Goal: Transaction & Acquisition: Purchase product/service

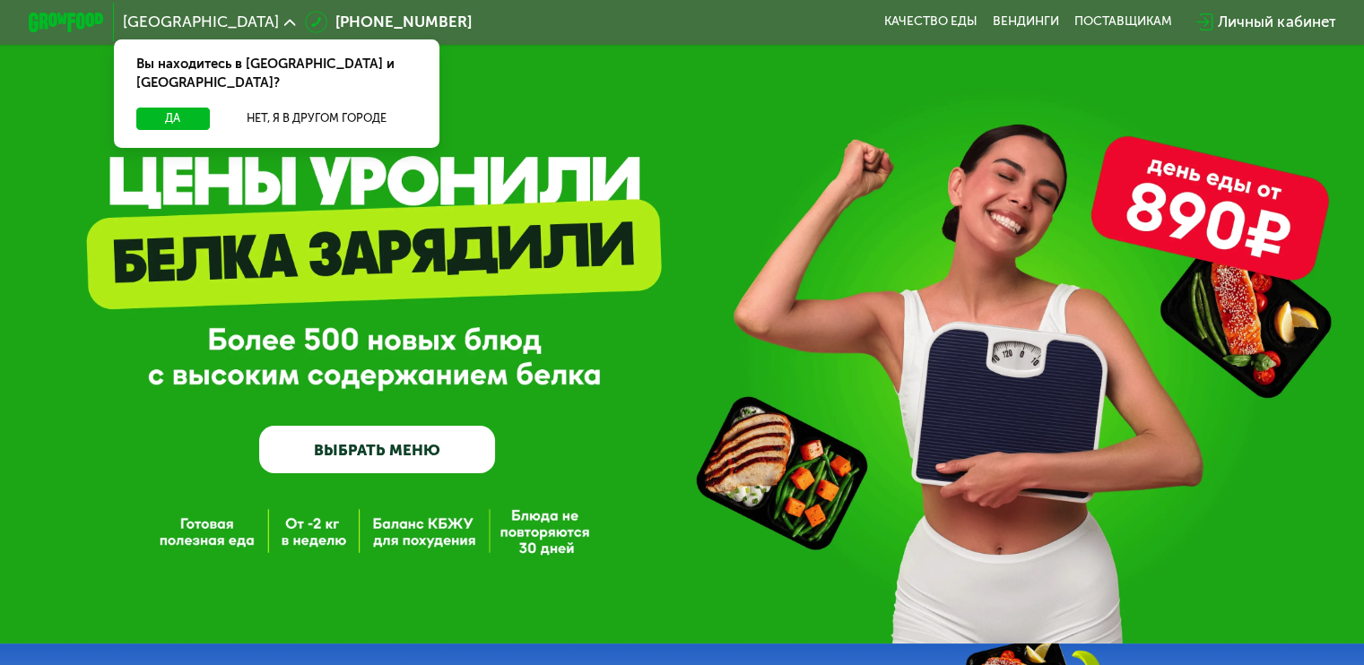
click at [402, 458] on link "ВЫБРАТЬ МЕНЮ" at bounding box center [377, 450] width 236 height 48
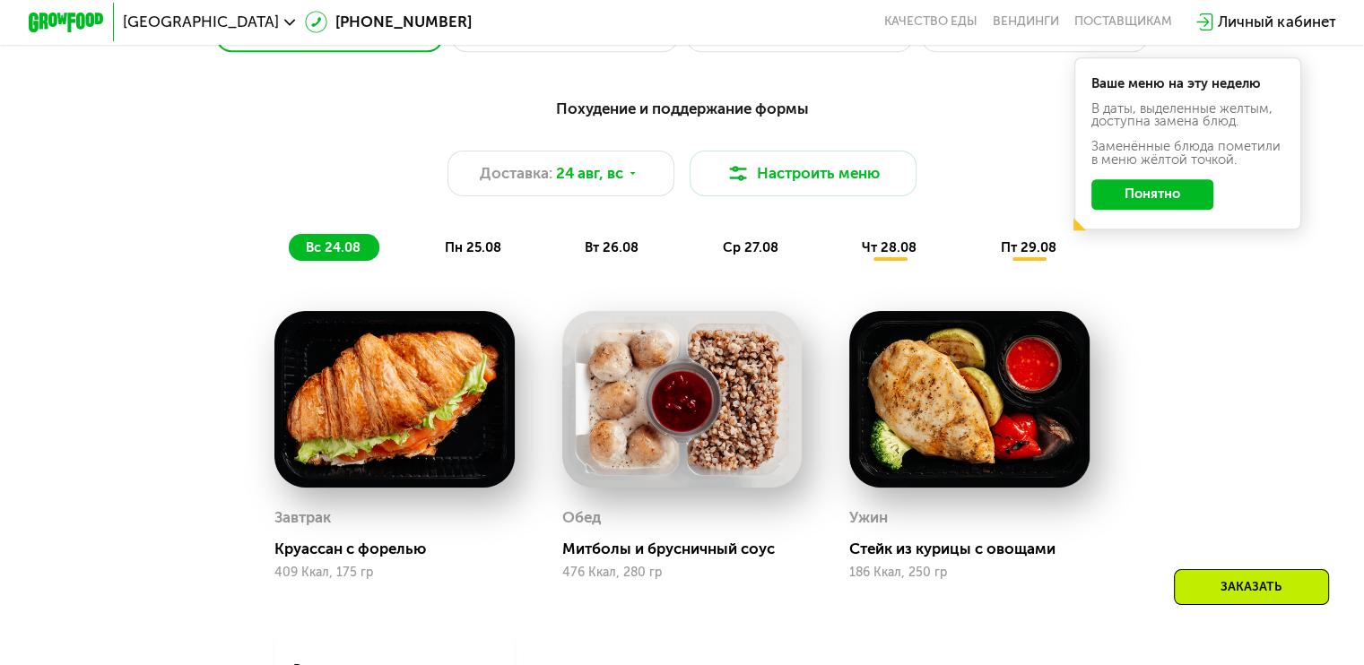
scroll to position [950, 0]
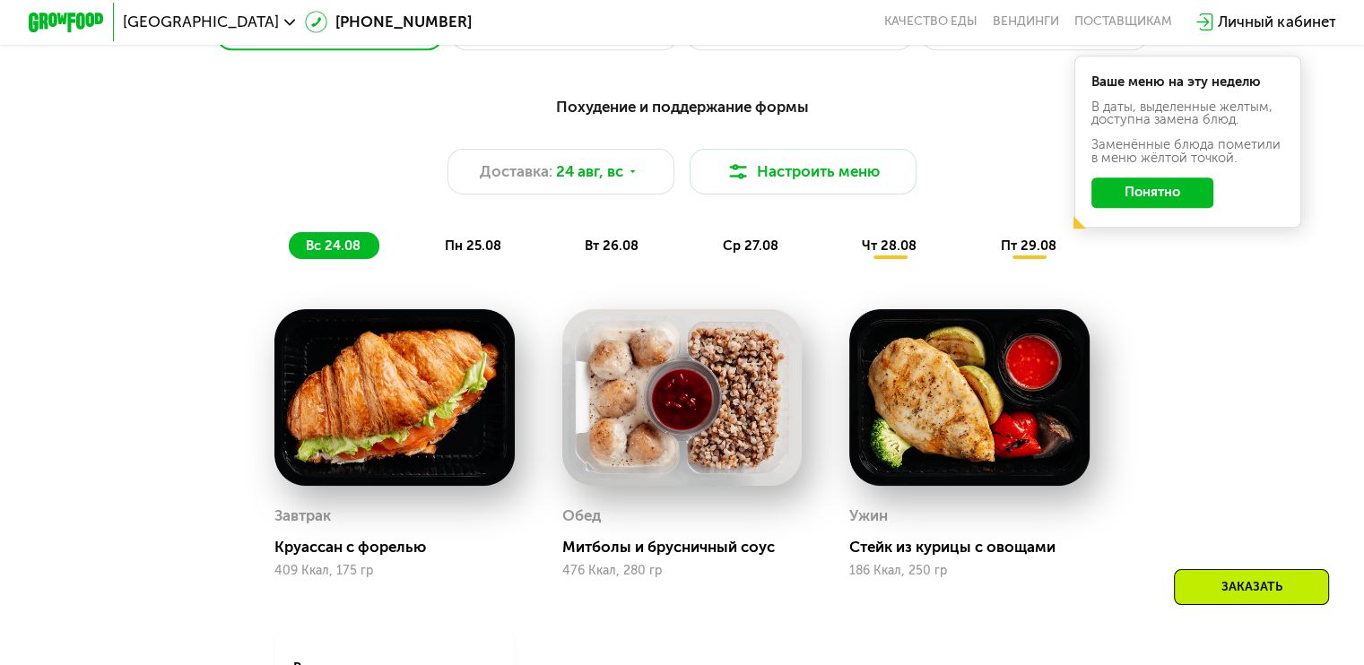
click at [568, 242] on div "пн 25.08" at bounding box center [613, 245] width 90 height 27
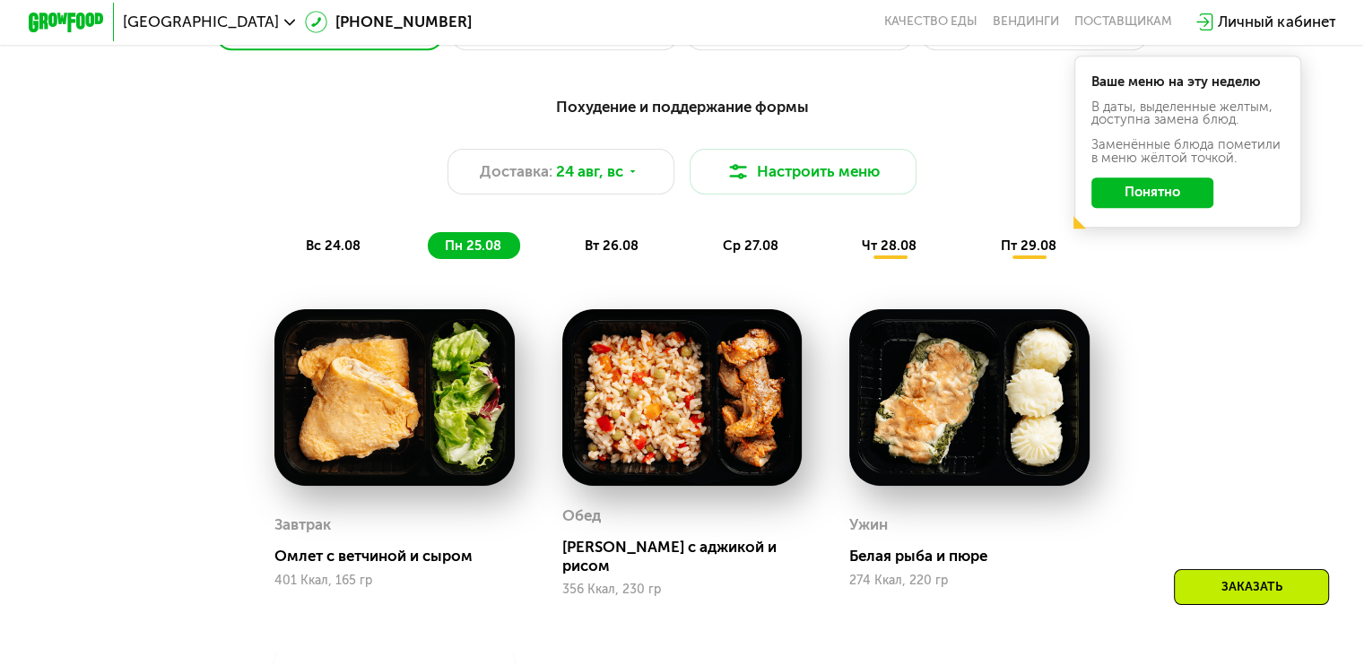
click at [586, 254] on span "вт 26.08" at bounding box center [612, 246] width 54 height 16
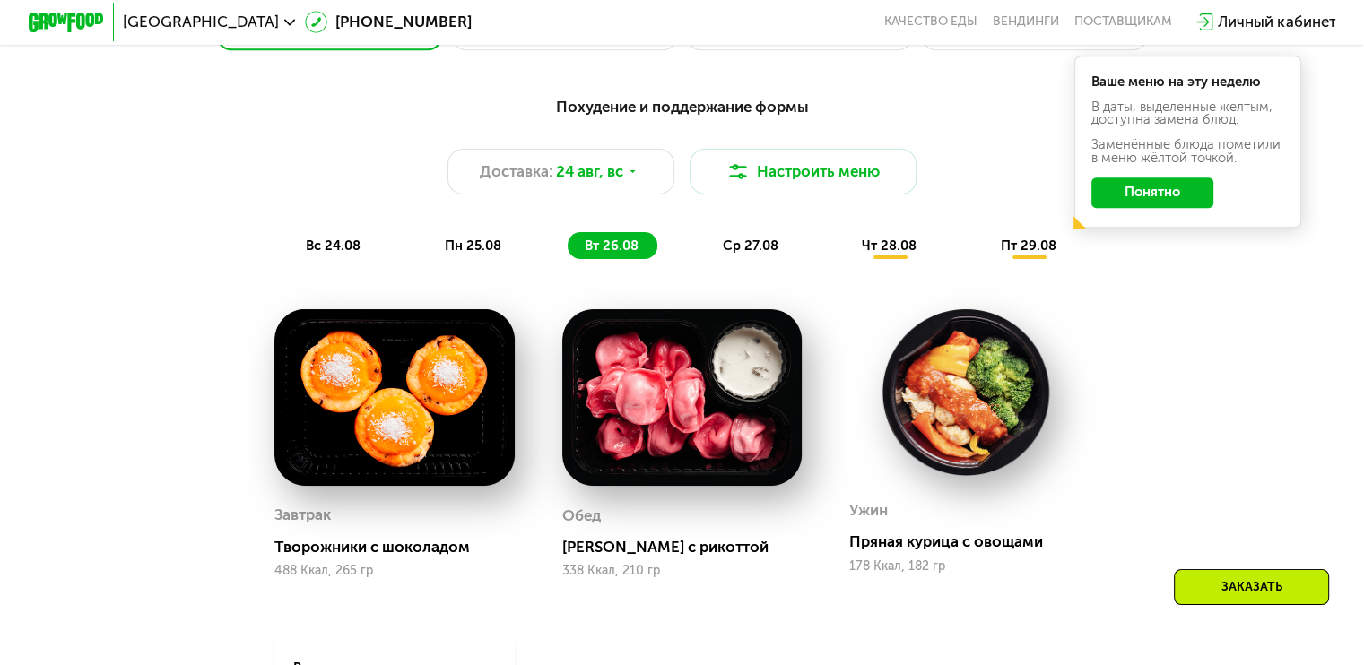
click at [764, 254] on span "ср 27.08" at bounding box center [751, 246] width 56 height 16
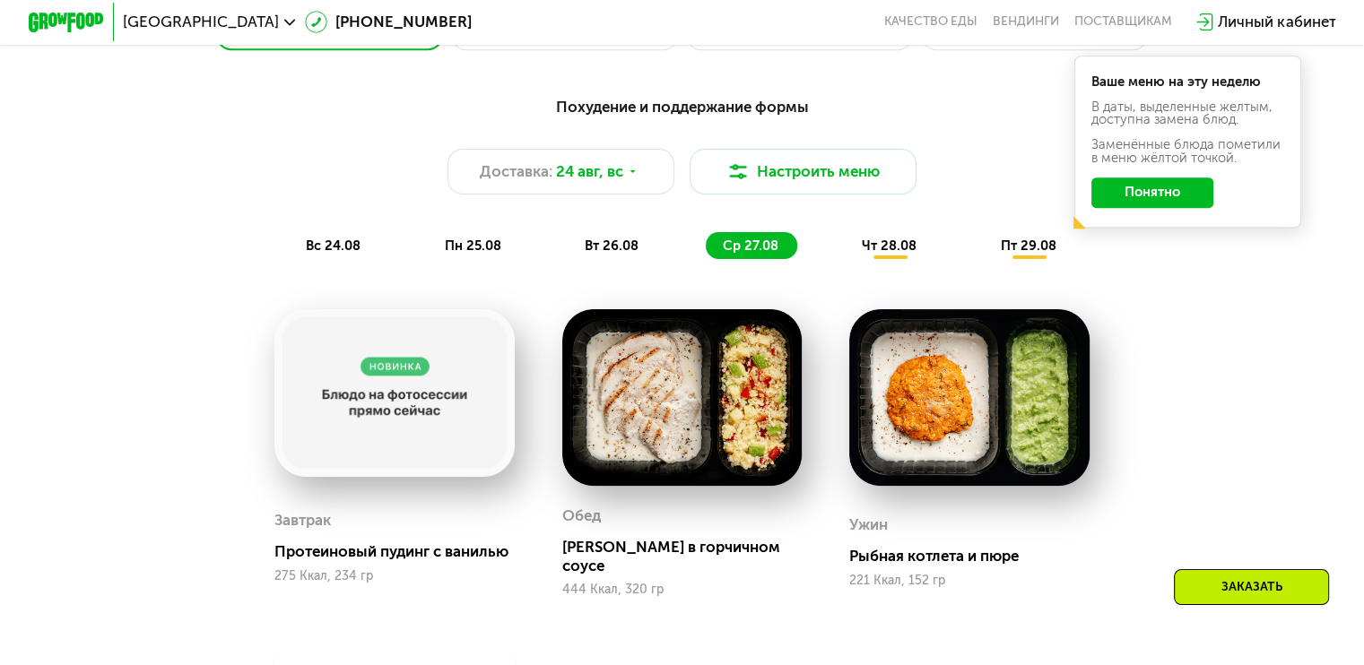
click at [866, 248] on span "чт 28.08" at bounding box center [889, 246] width 55 height 16
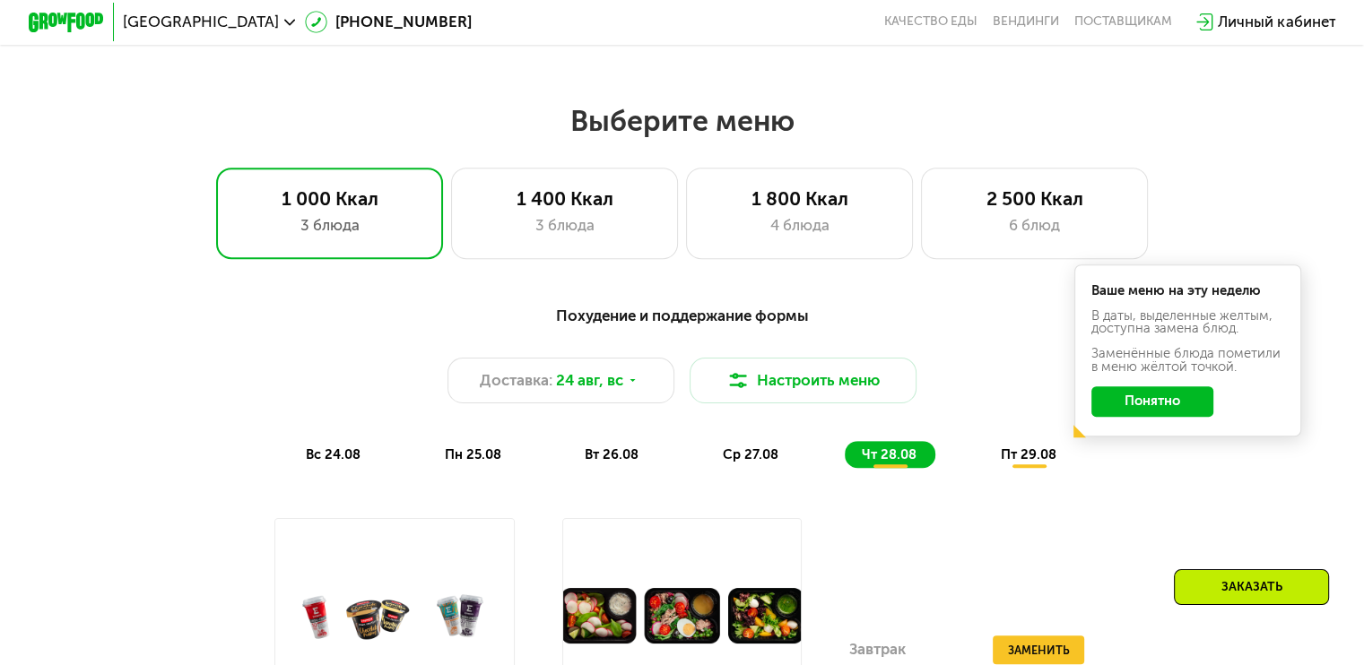
scroll to position [732, 0]
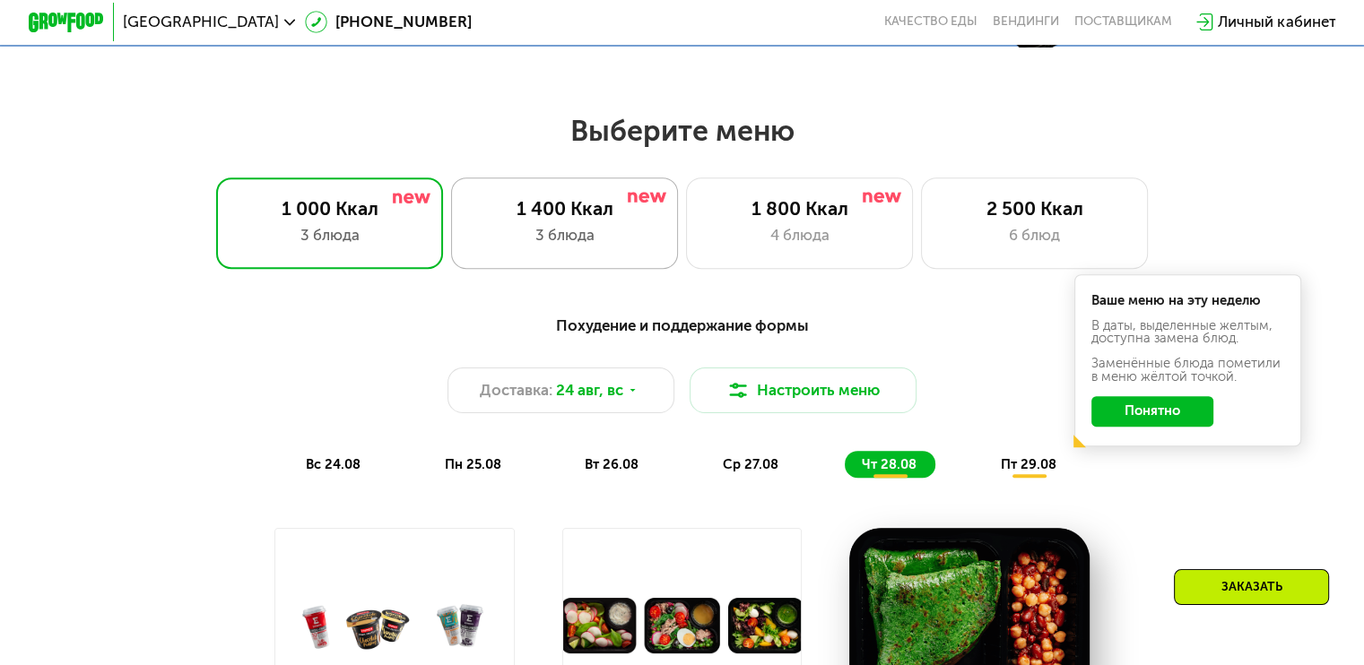
click at [564, 209] on div "1 400 Ккал" at bounding box center [564, 208] width 187 height 22
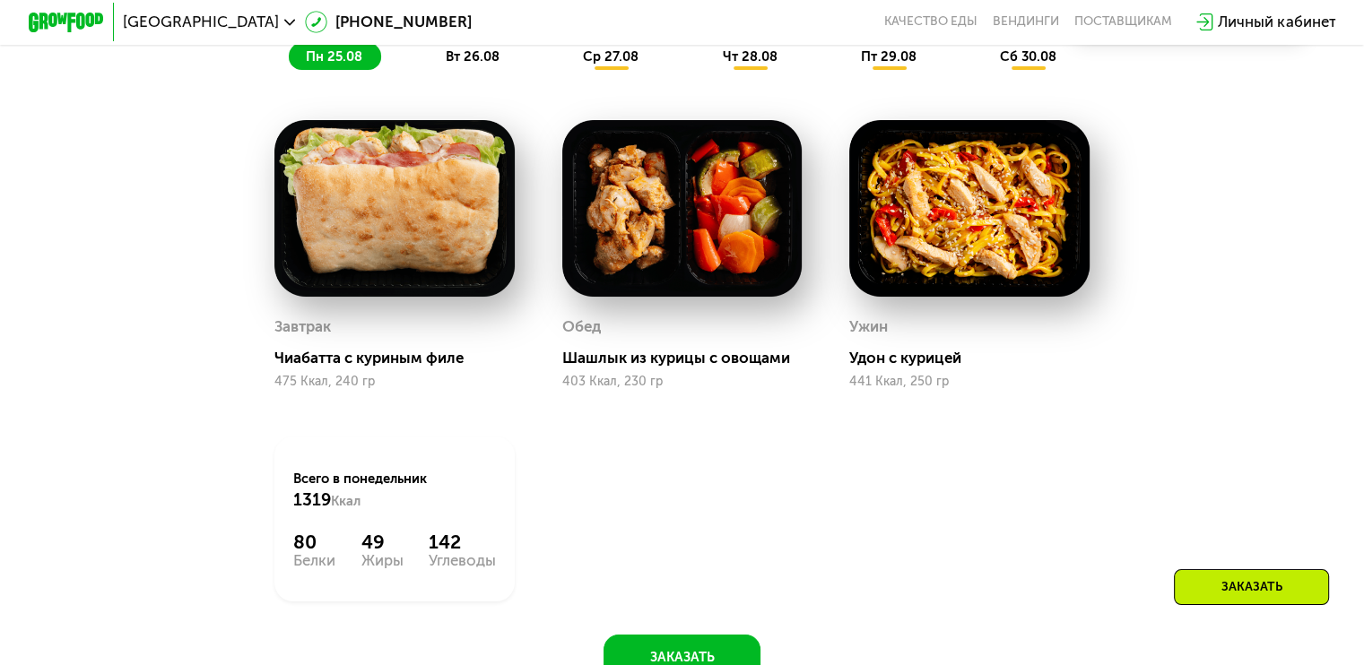
scroll to position [1090, 0]
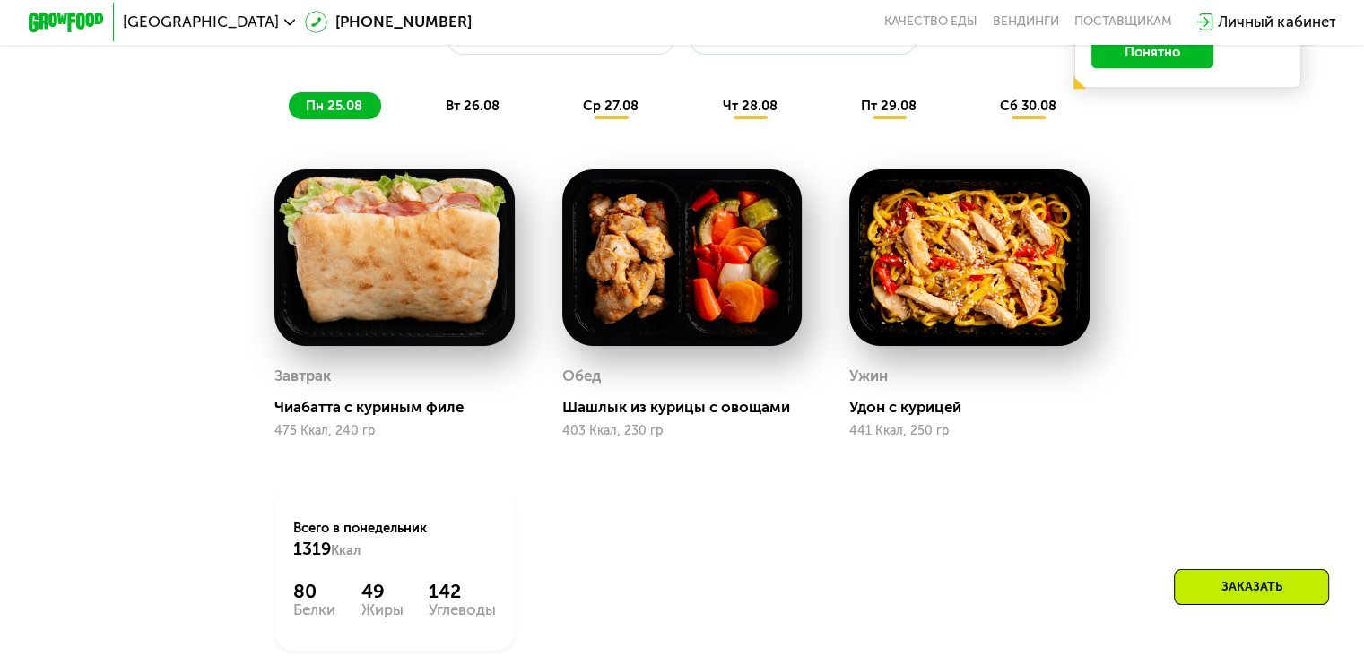
click at [566, 119] on div "вт 26.08" at bounding box center [611, 105] width 91 height 27
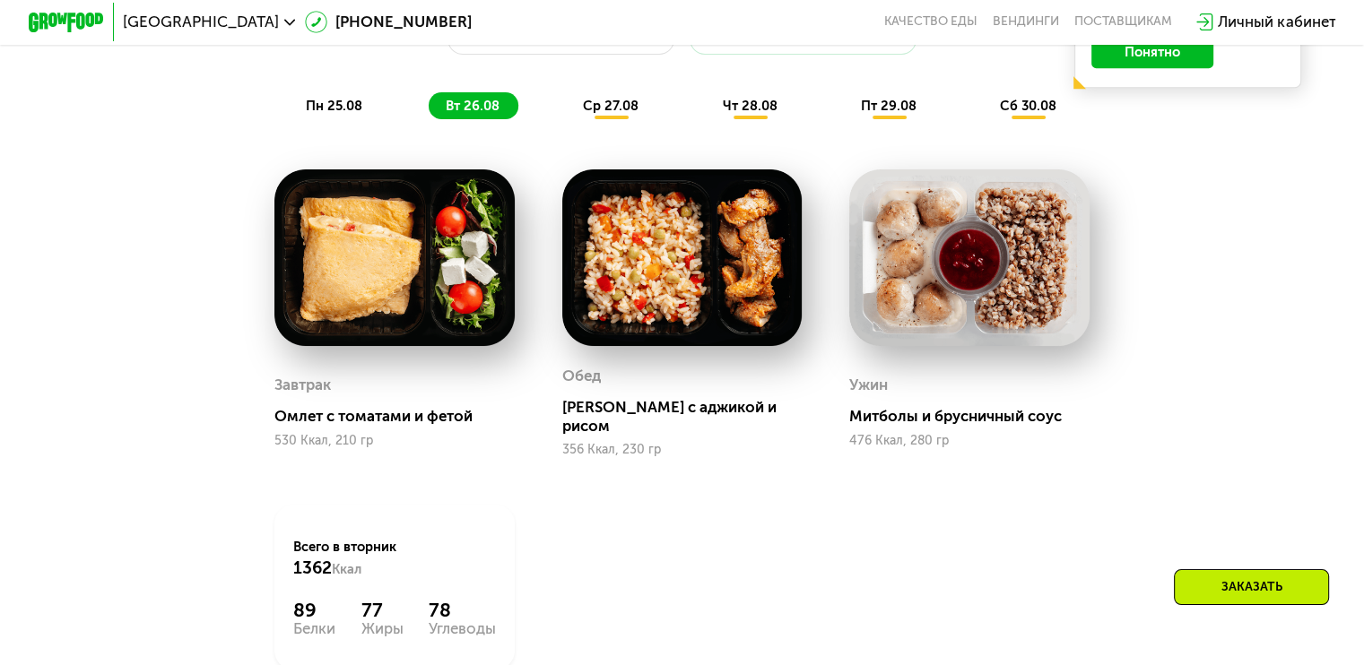
click at [613, 112] on span "ср 27.08" at bounding box center [611, 106] width 56 height 16
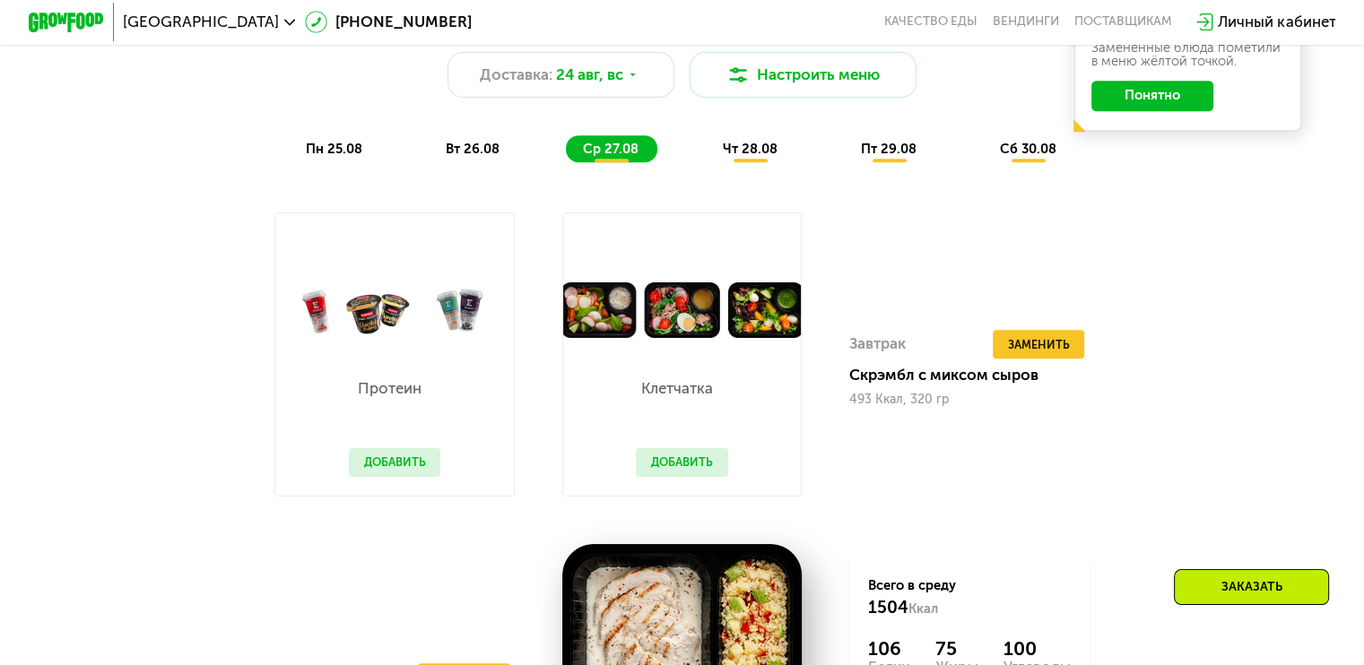
scroll to position [1022, 0]
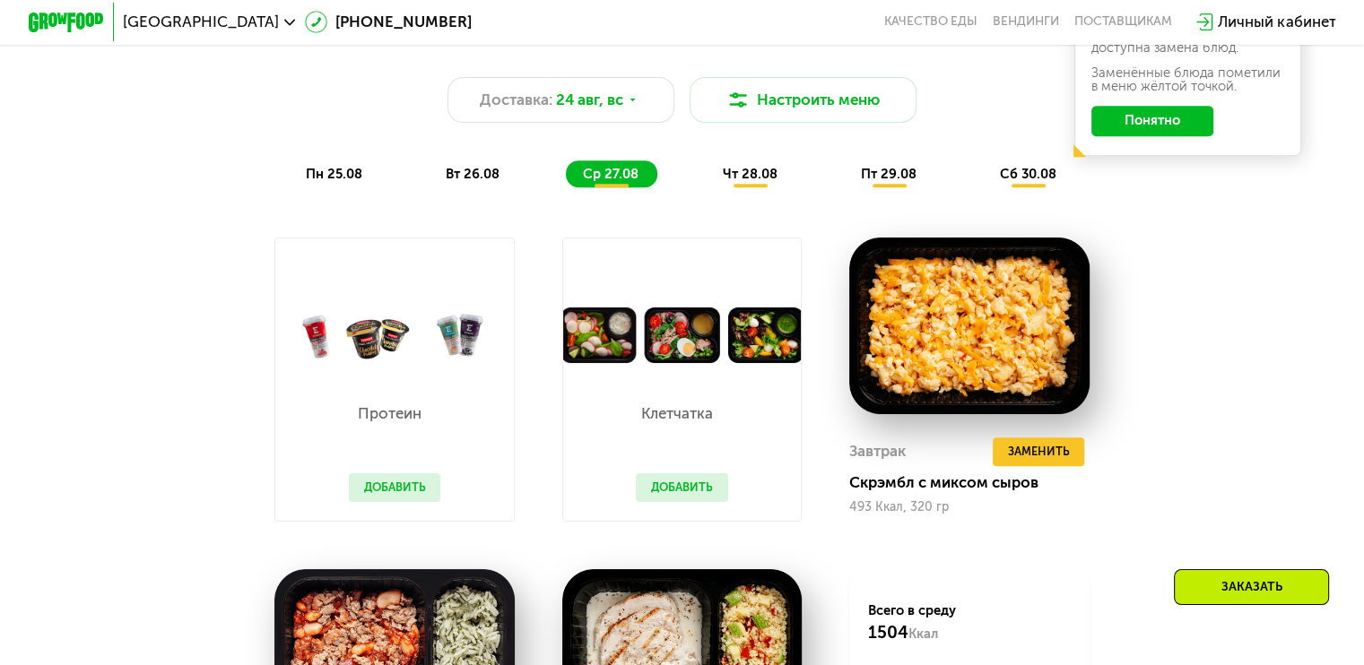
click at [844, 187] on div "чт 28.08" at bounding box center [889, 174] width 91 height 27
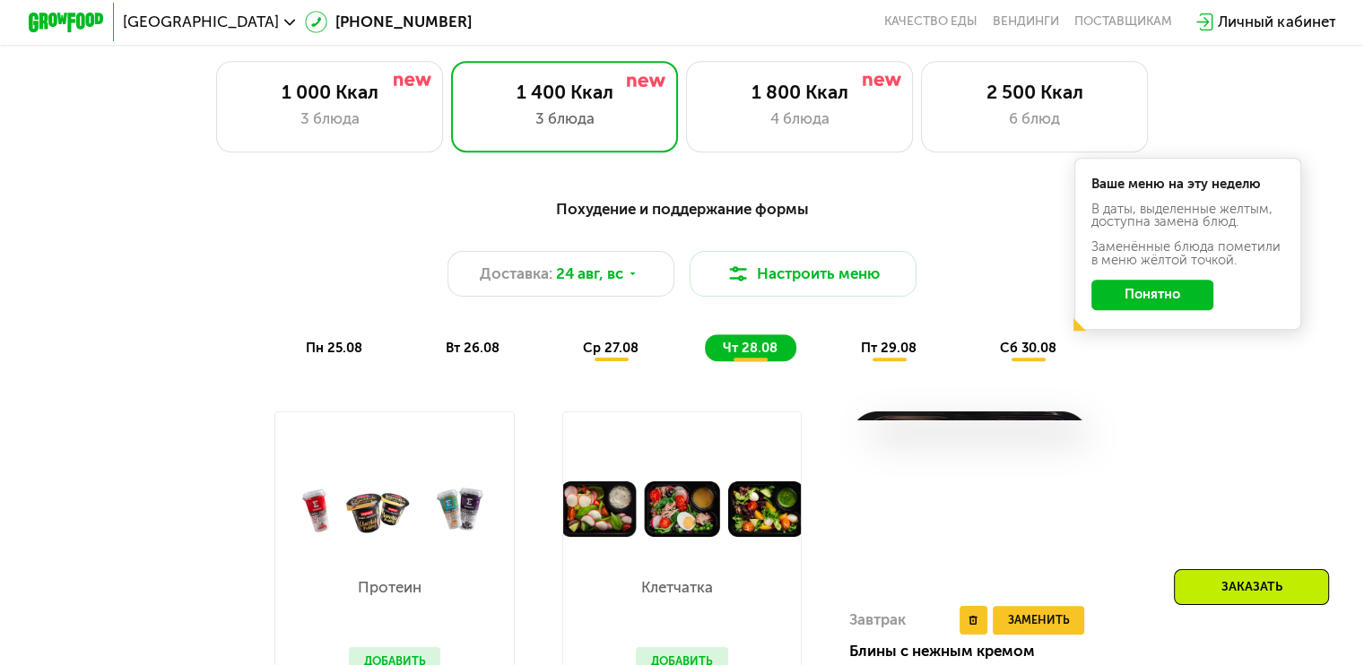
scroll to position [864, 0]
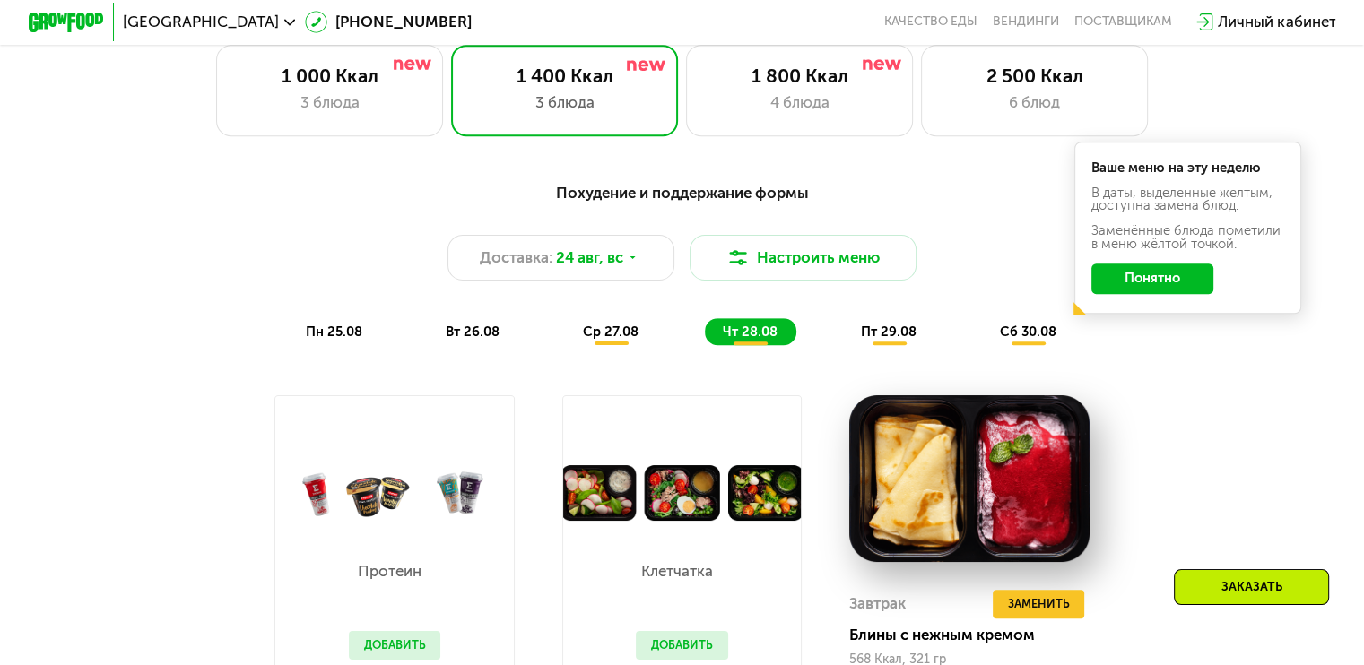
click at [983, 328] on div "пт 29.08" at bounding box center [1029, 331] width 92 height 27
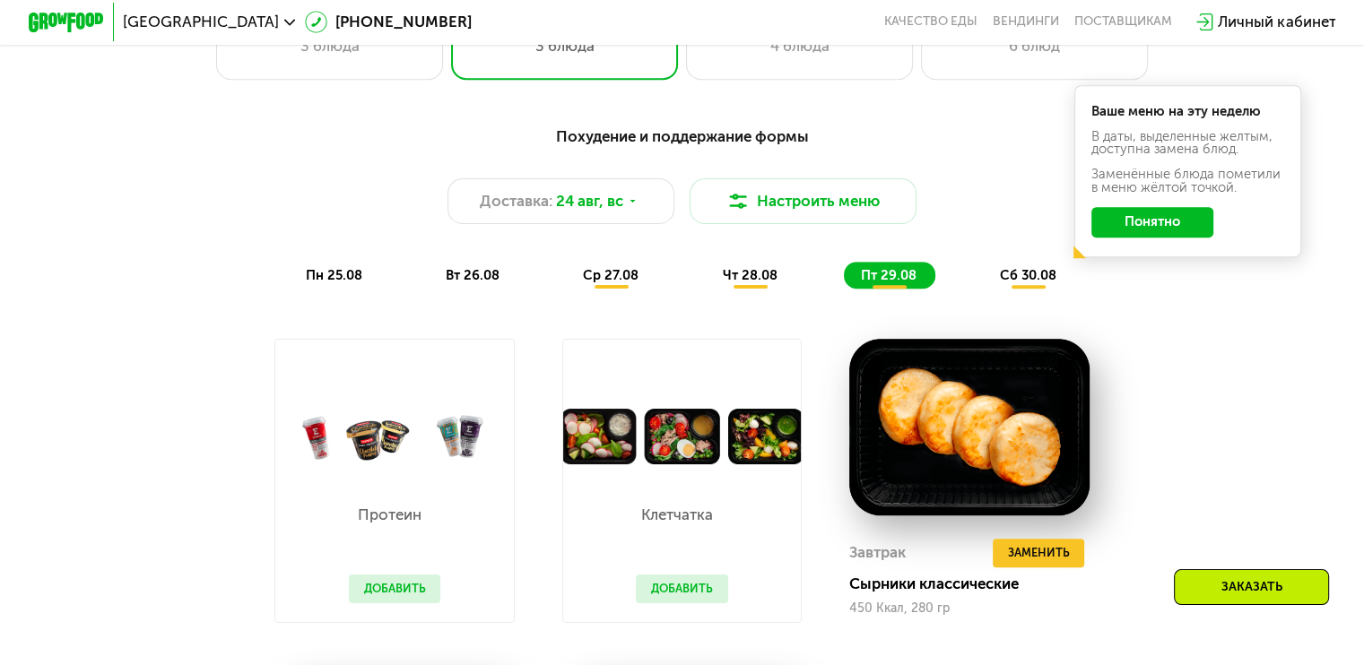
scroll to position [920, 0]
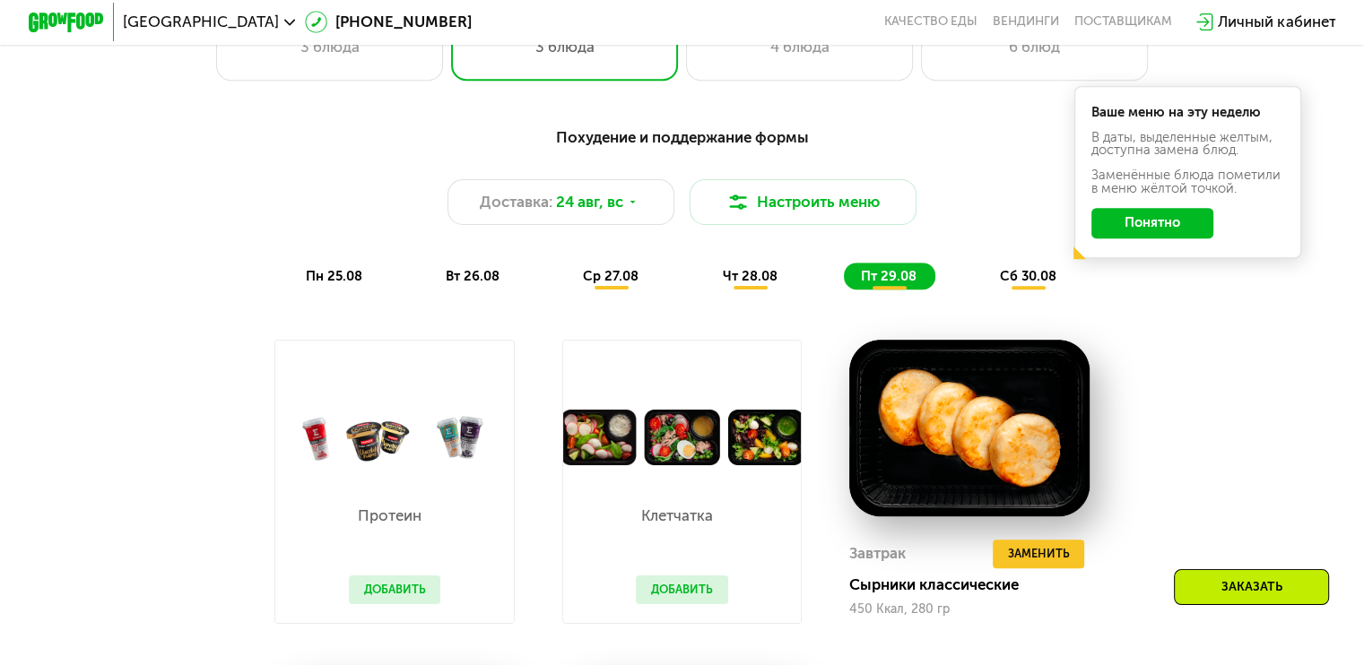
click at [1005, 276] on span "сб 30.08" at bounding box center [1028, 276] width 56 height 16
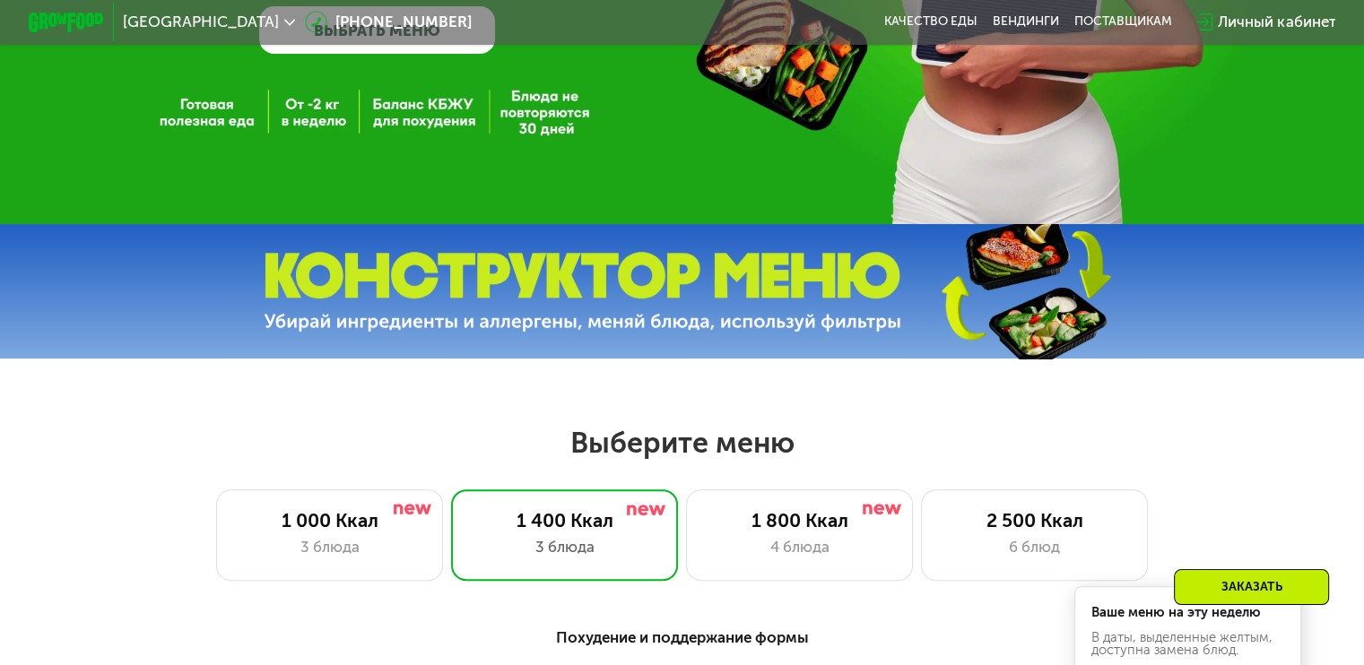
scroll to position [450, 0]
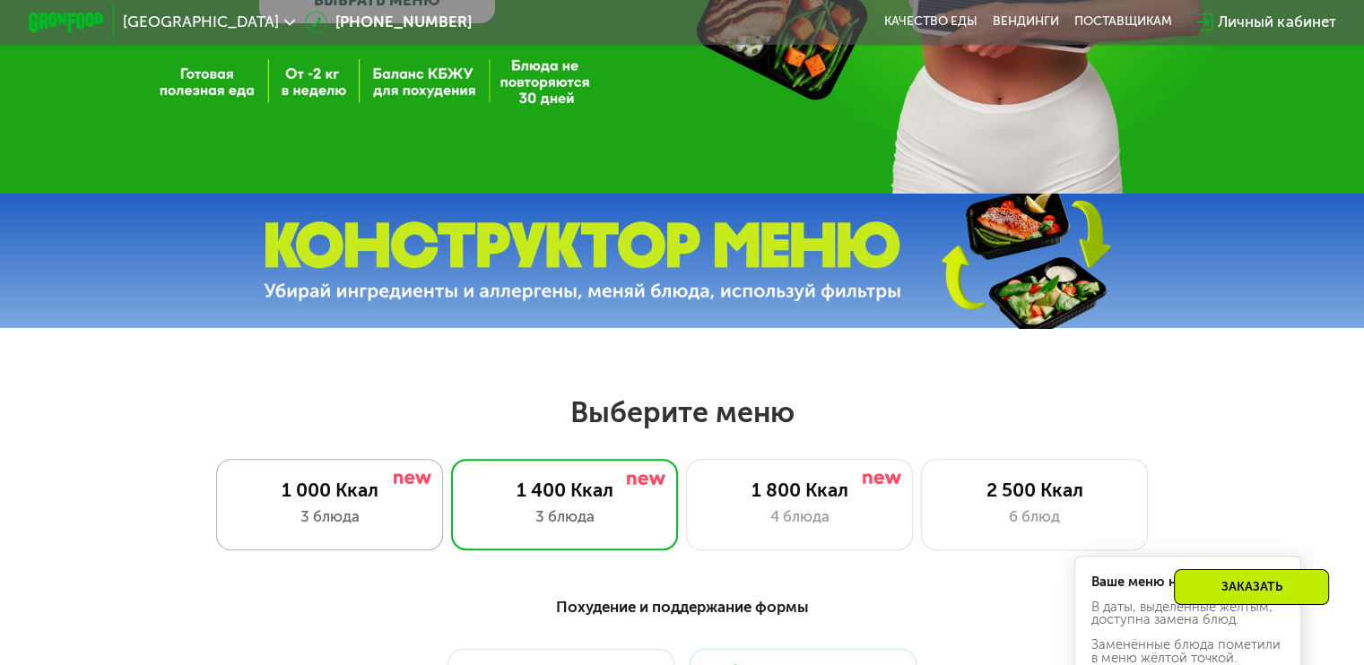
click at [353, 492] on div "1 000 Ккал" at bounding box center [329, 490] width 187 height 22
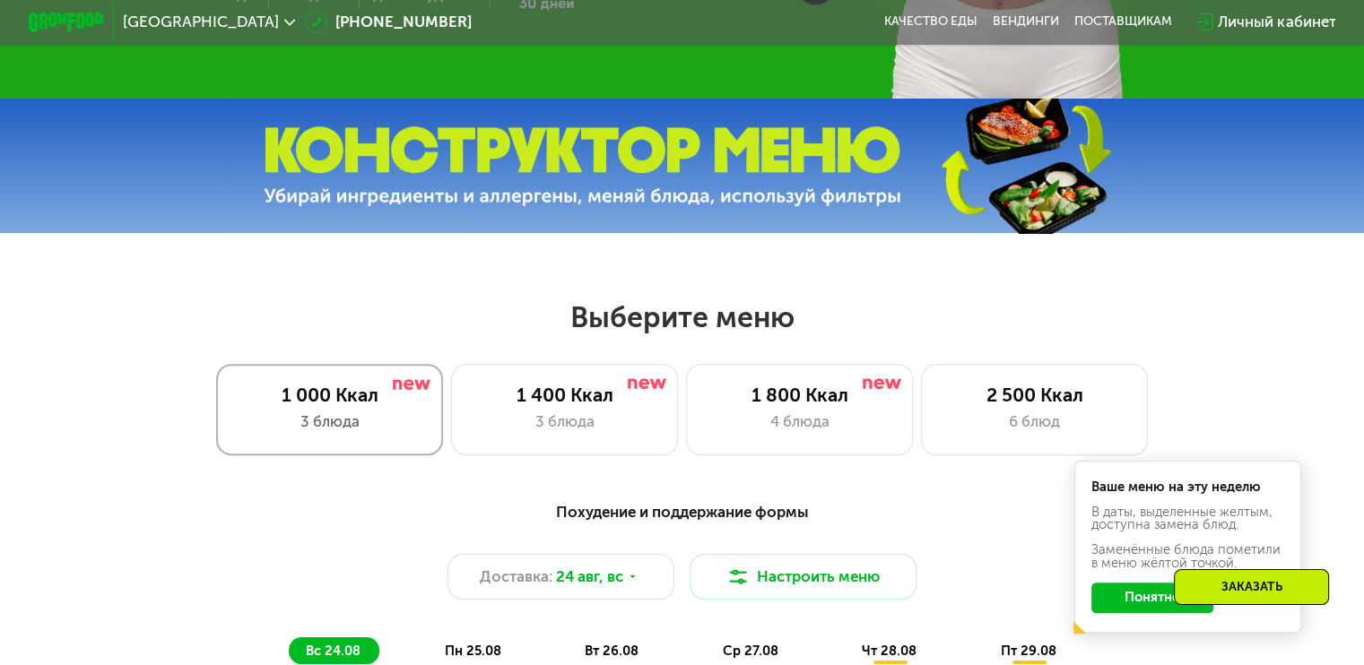
scroll to position [551, 0]
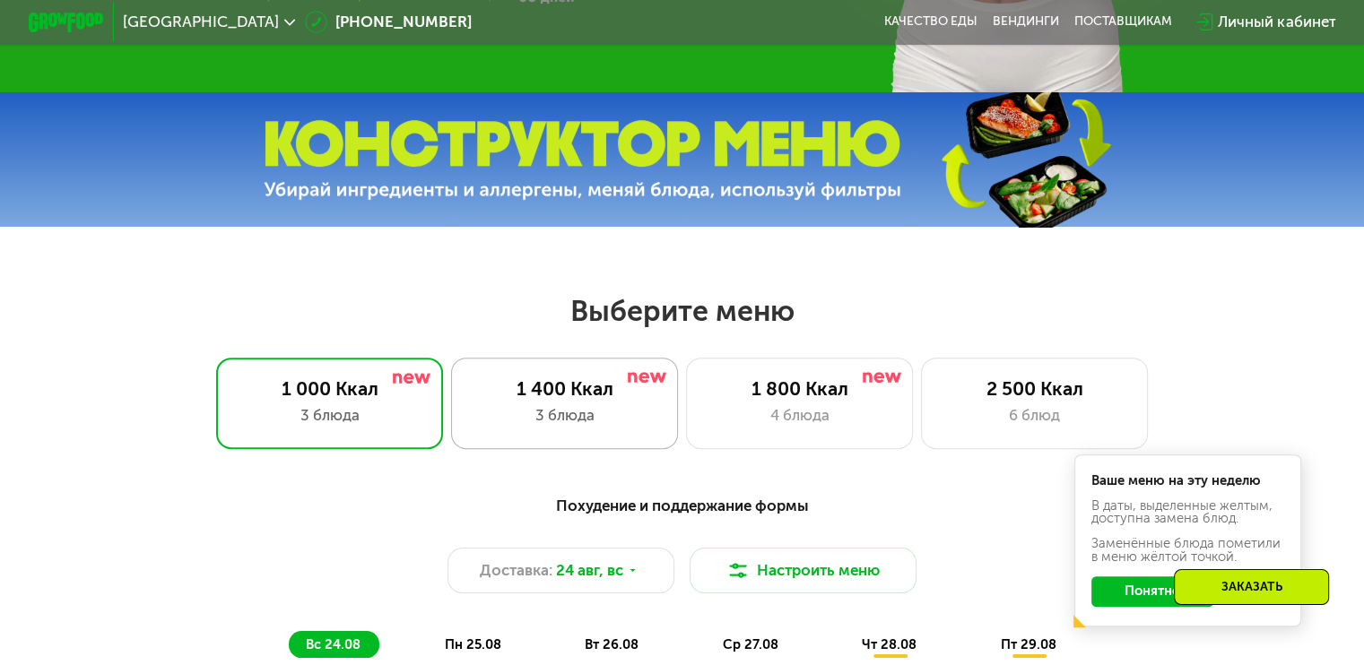
click at [536, 419] on div "3 блюда" at bounding box center [564, 415] width 187 height 22
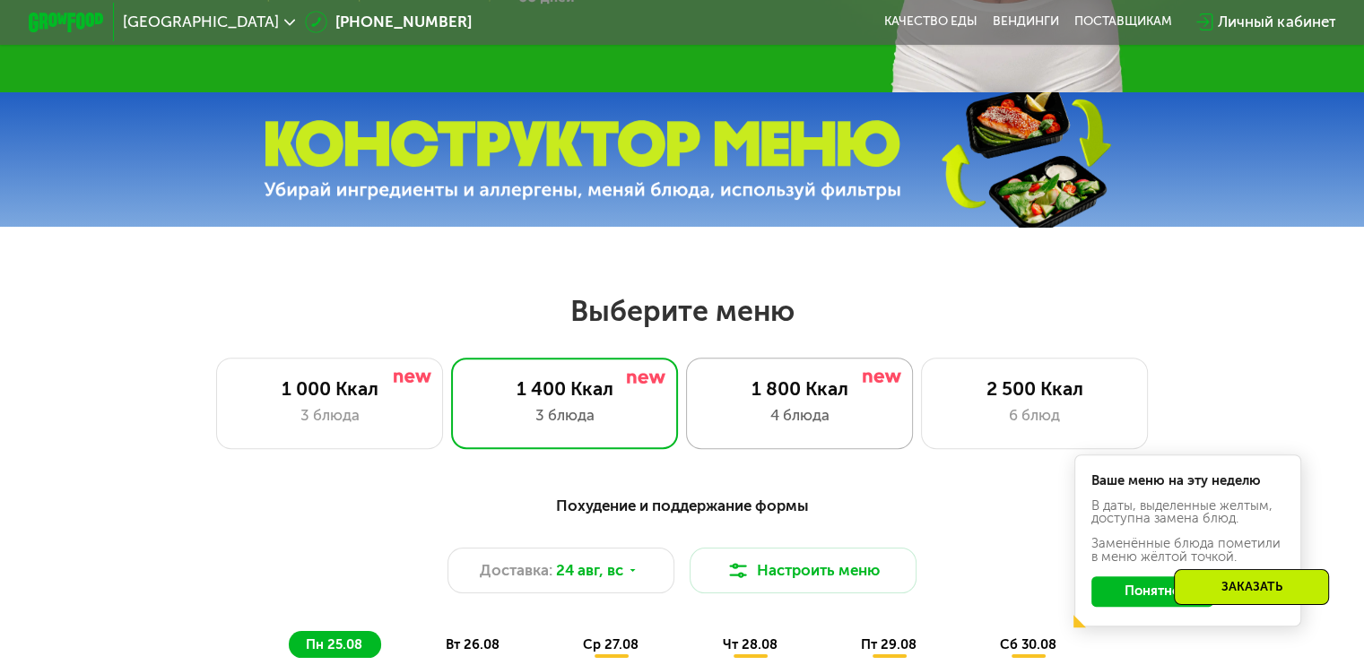
click at [746, 411] on div "4 блюда" at bounding box center [799, 415] width 187 height 22
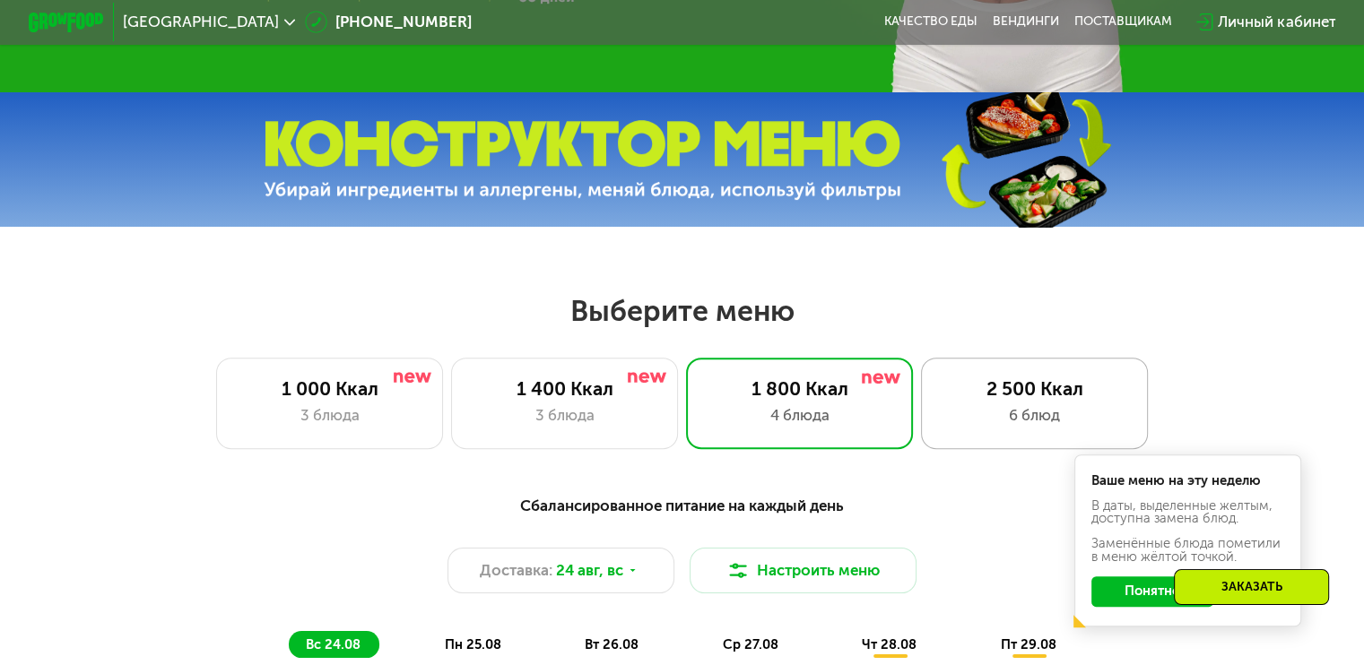
click at [1034, 385] on div "2 500 Ккал" at bounding box center [1034, 388] width 187 height 22
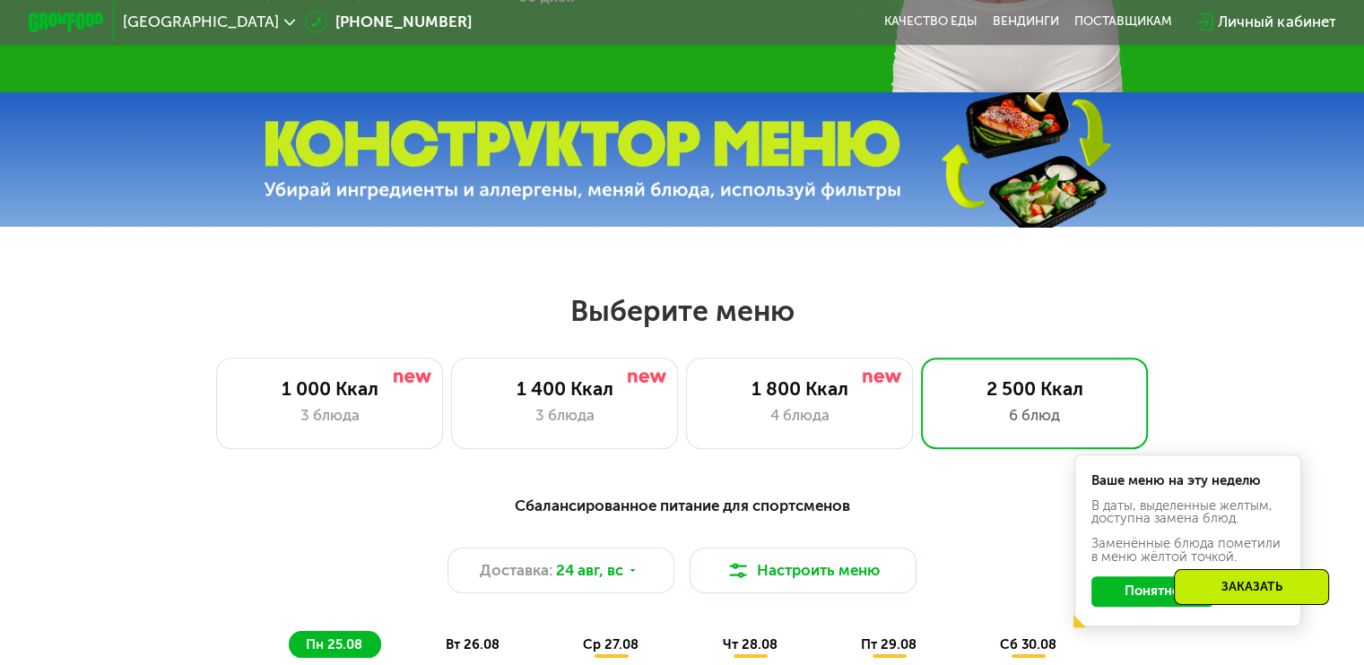
click at [516, 363] on div "Выберите меню 1 000 Ккал 3 блюда 1 400 Ккал 3 блюда 1 800 Ккал 4 блюда 2 500 Кк…" at bounding box center [682, 370] width 1364 height 155
click at [686, 375] on div "1 400 Ккал 3 блюда" at bounding box center [800, 403] width 228 height 91
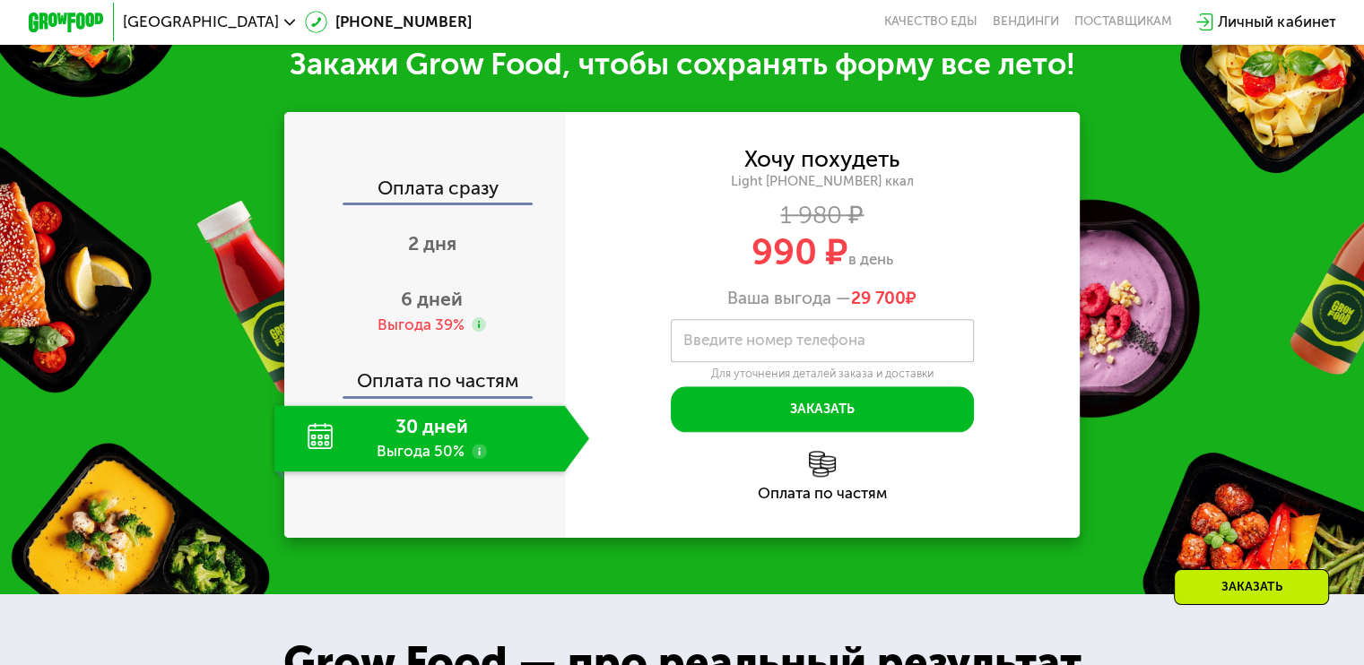
scroll to position [1876, 0]
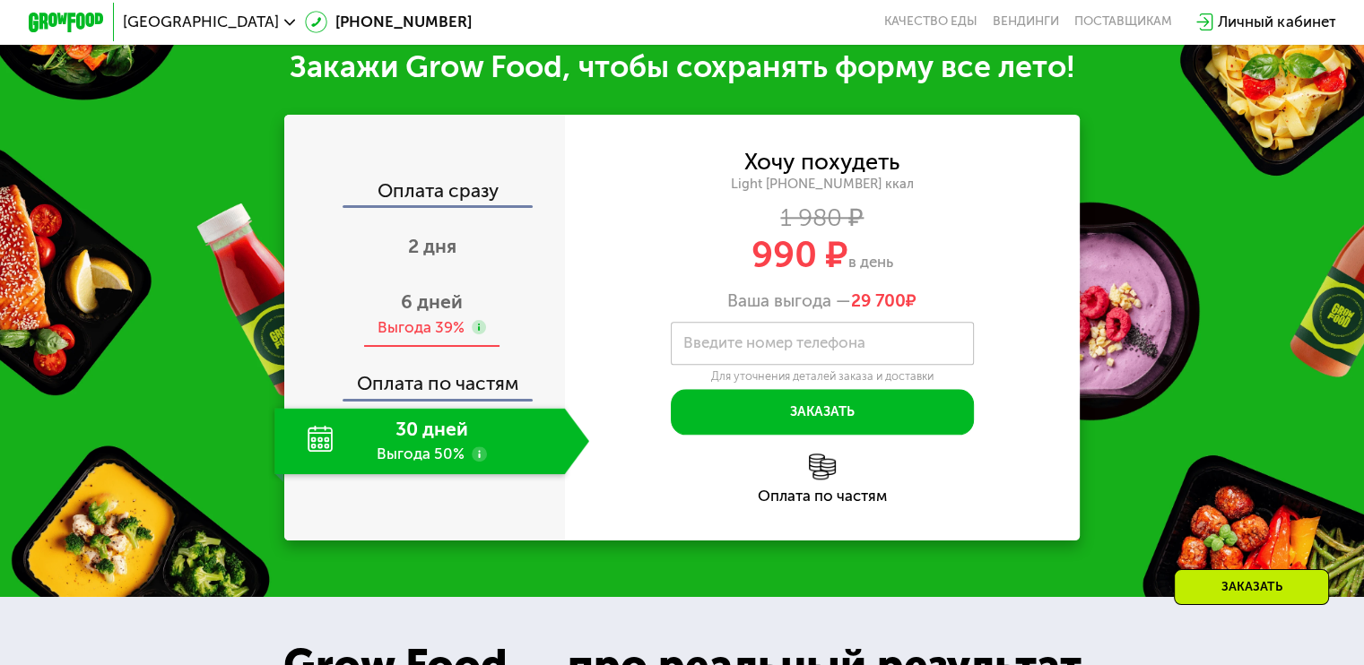
click at [438, 313] on span "6 дней" at bounding box center [432, 302] width 62 height 22
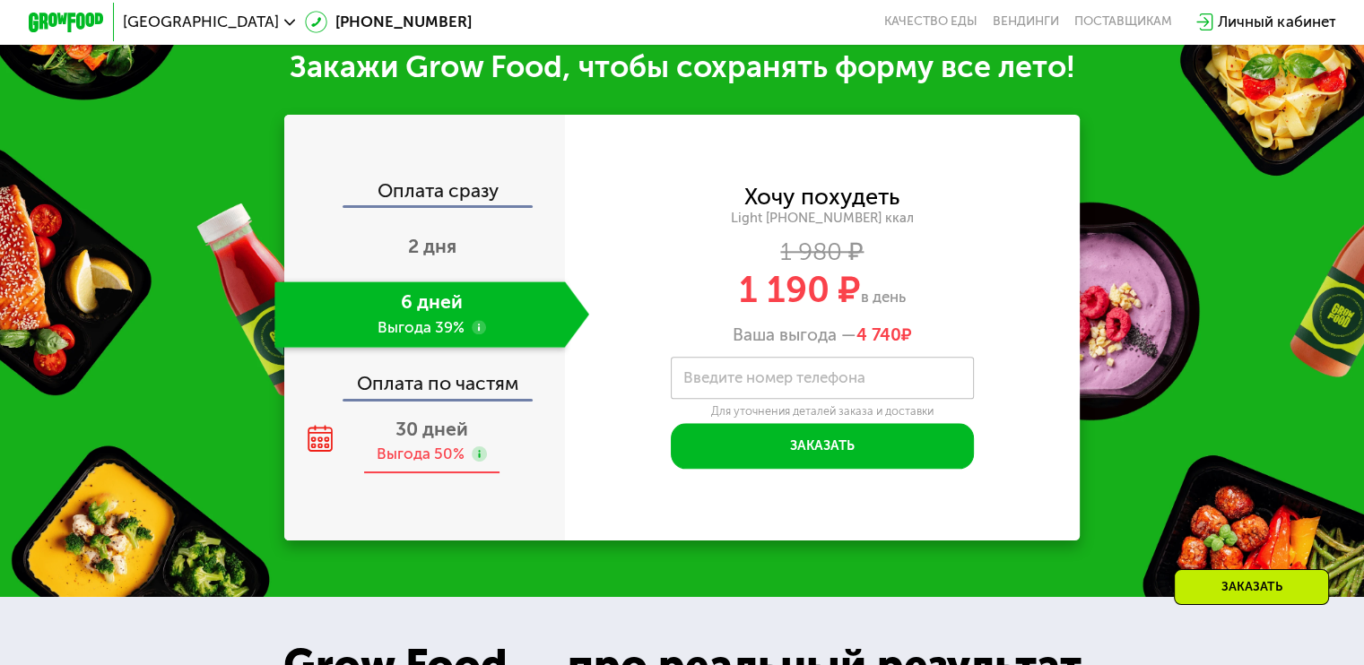
click at [428, 464] on div "Выгода 50%" at bounding box center [421, 454] width 88 height 21
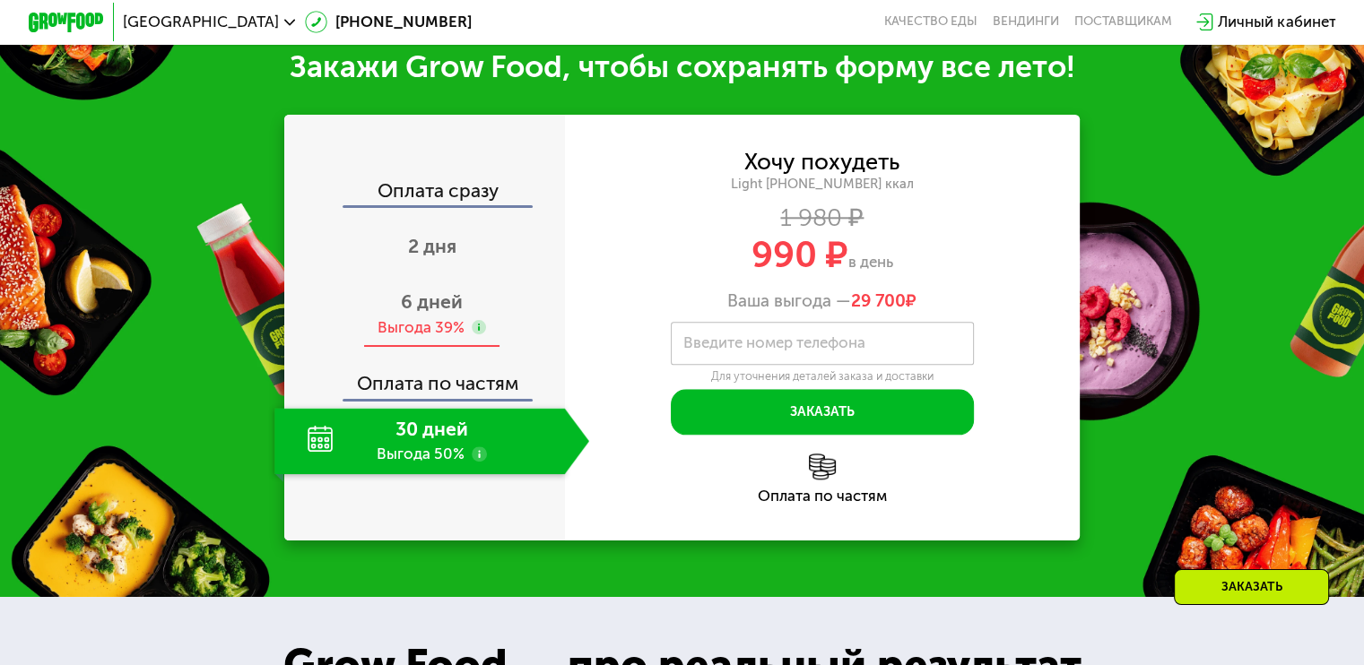
click at [441, 338] on div "Выгода 39%" at bounding box center [420, 327] width 87 height 21
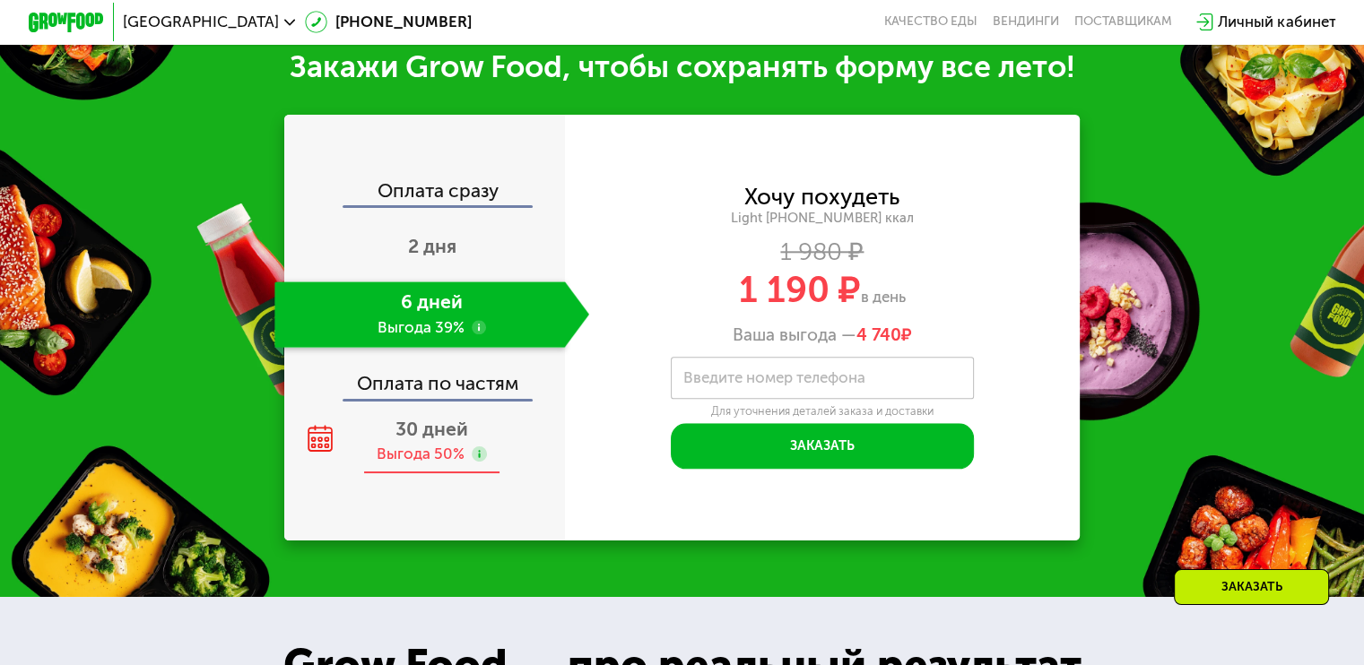
click at [425, 462] on div "30 дней Выгода 50%" at bounding box center [431, 441] width 315 height 66
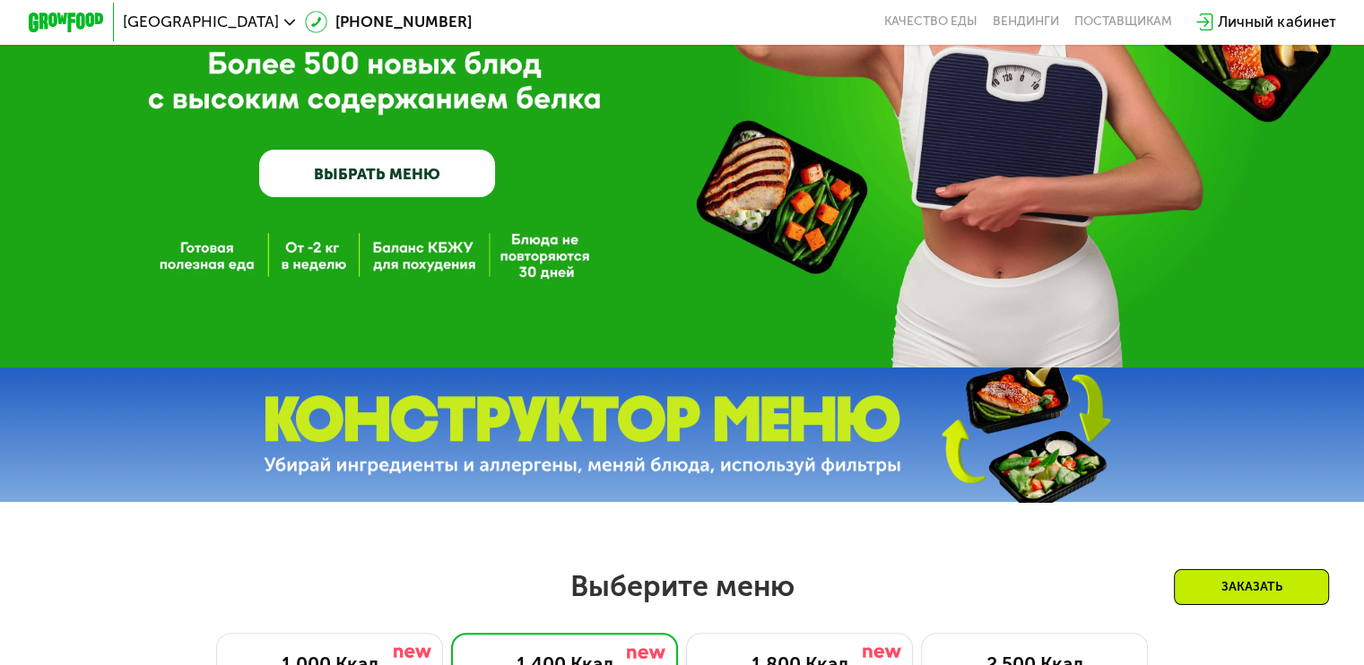
scroll to position [0, 0]
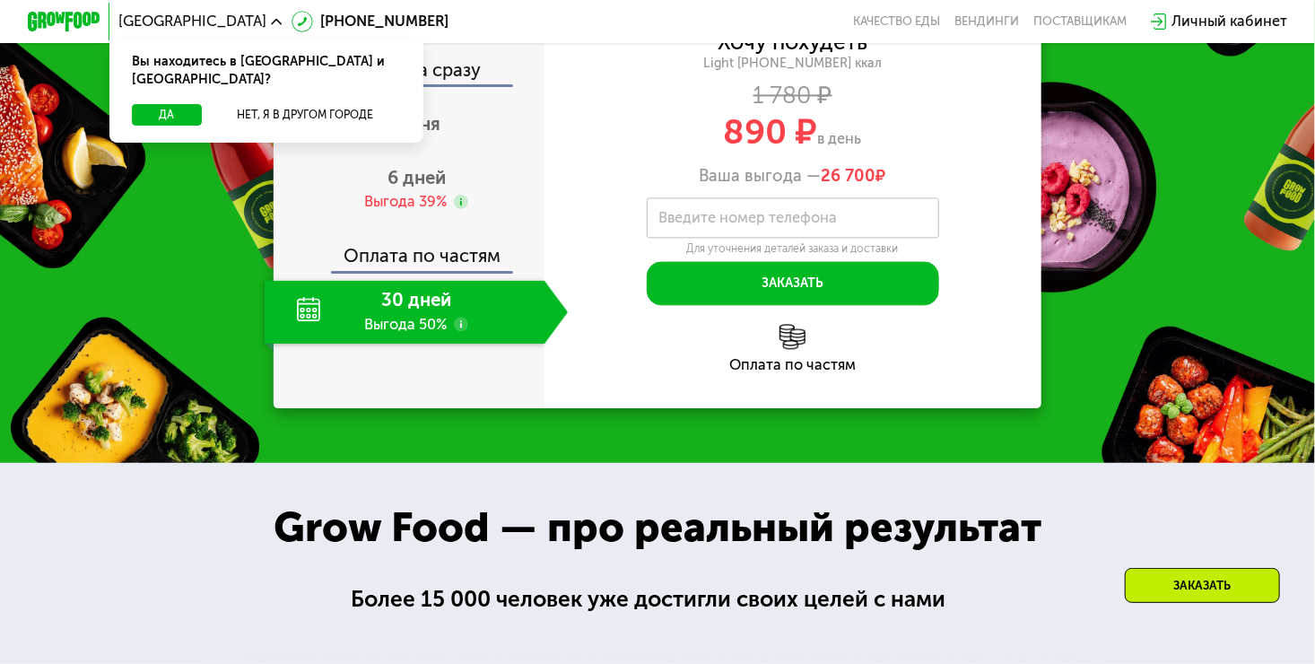
scroll to position [1772, 0]
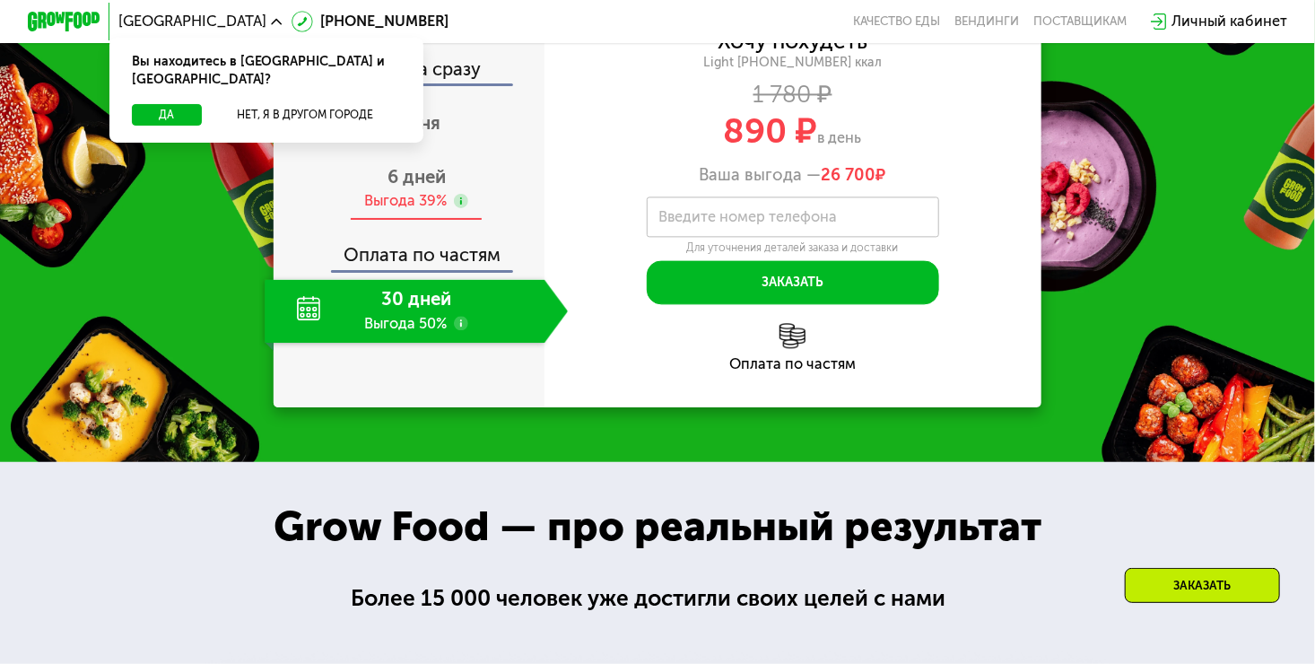
click at [447, 221] on div "6 дней Выгода 39%" at bounding box center [416, 189] width 303 height 64
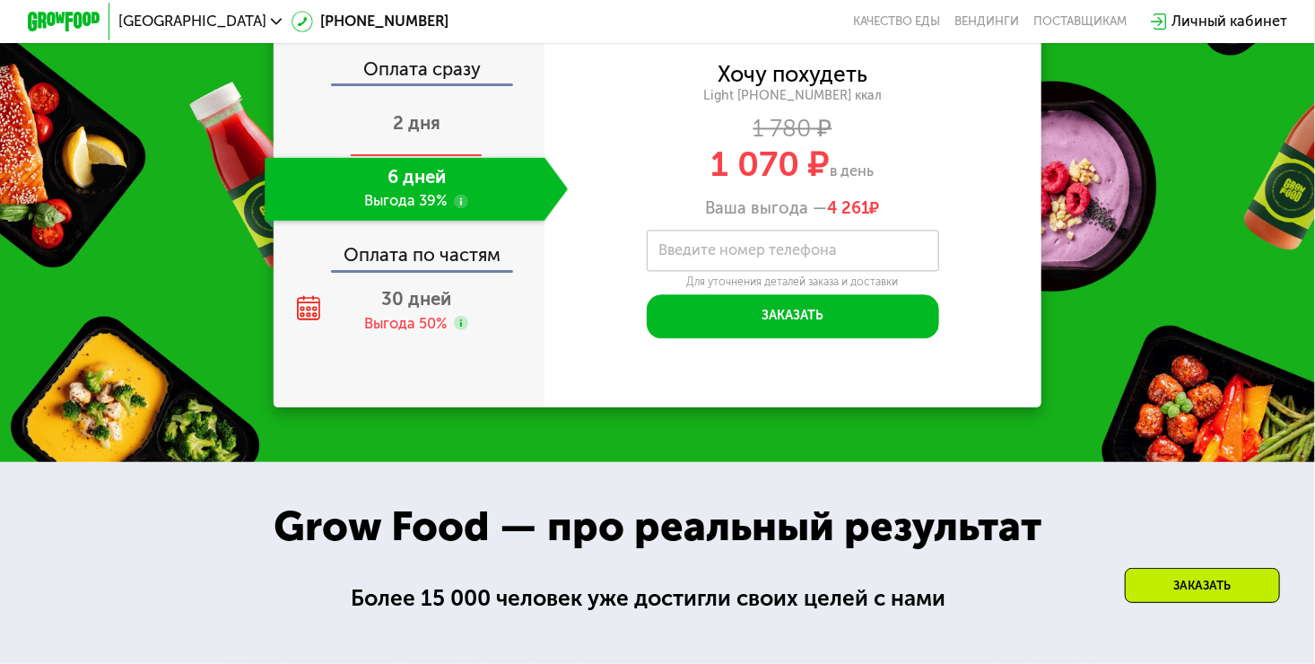
click at [419, 134] on span "2 дня" at bounding box center [417, 123] width 48 height 22
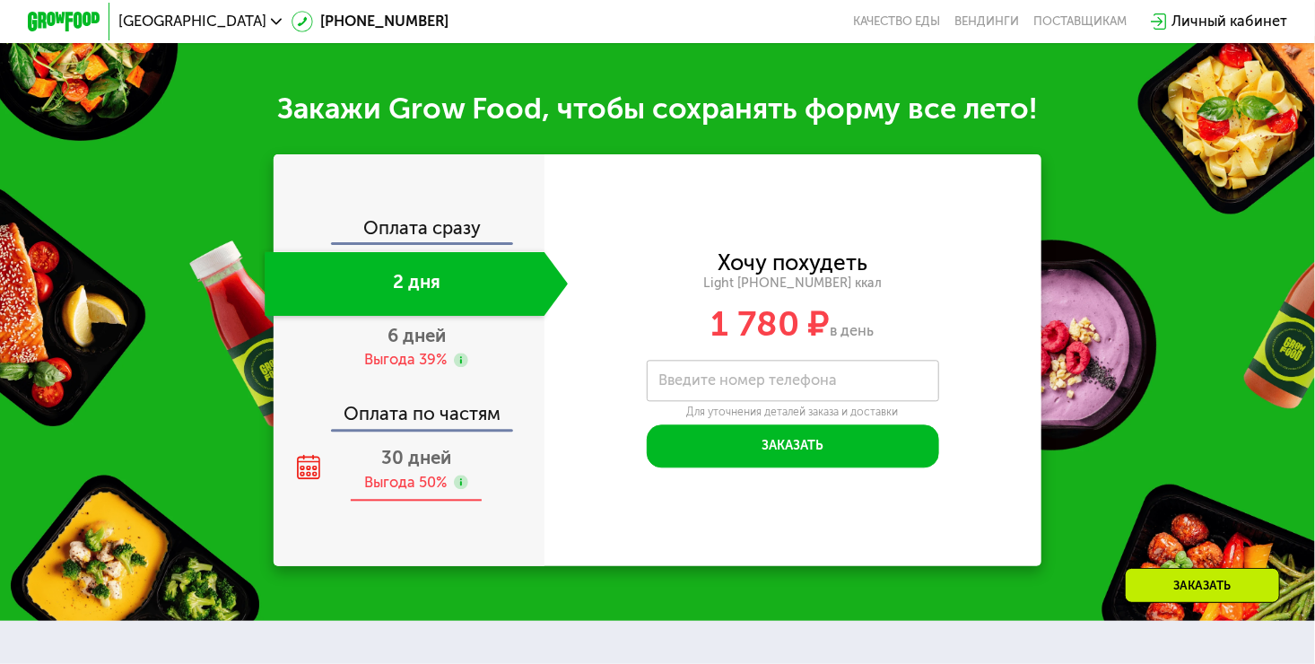
click at [416, 468] on span "30 дней" at bounding box center [416, 458] width 70 height 22
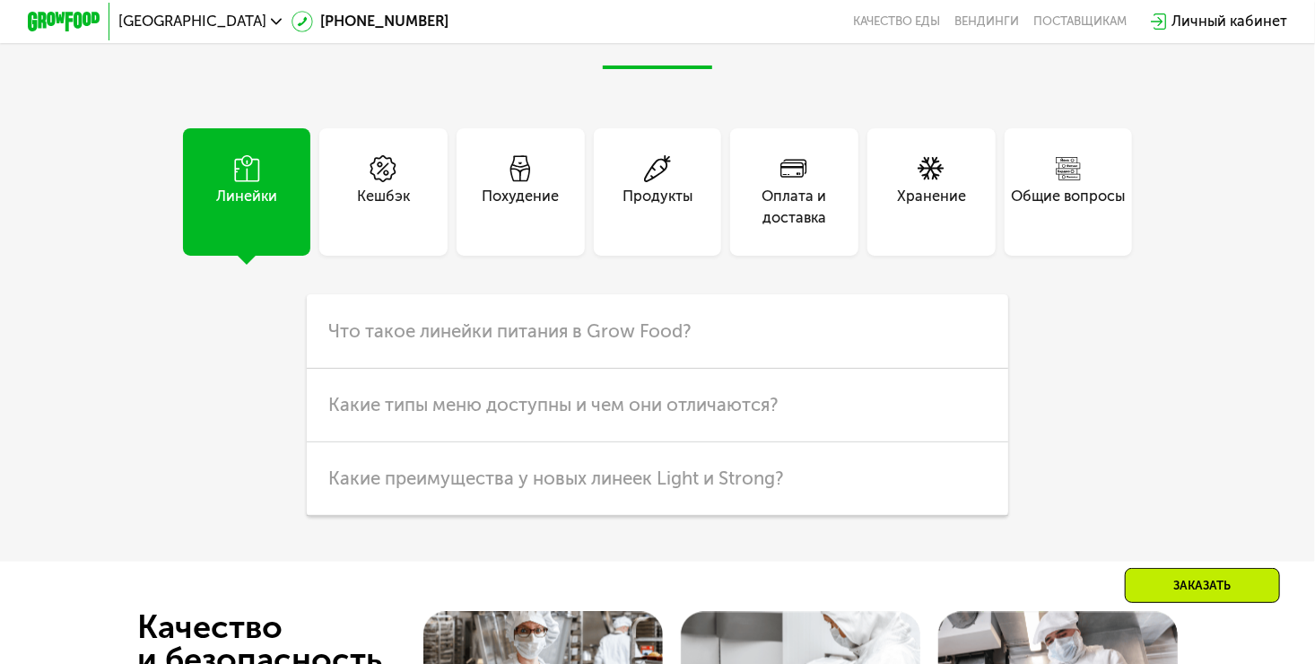
scroll to position [4390, 0]
